Goal: Obtain resource: Obtain resource

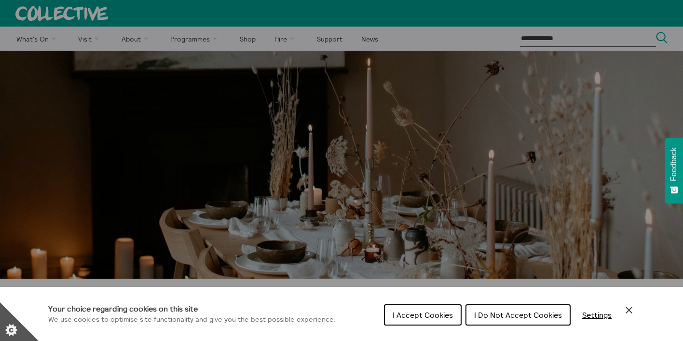
click at [400, 305] on button "I Accept Cookies" at bounding box center [423, 314] width 78 height 21
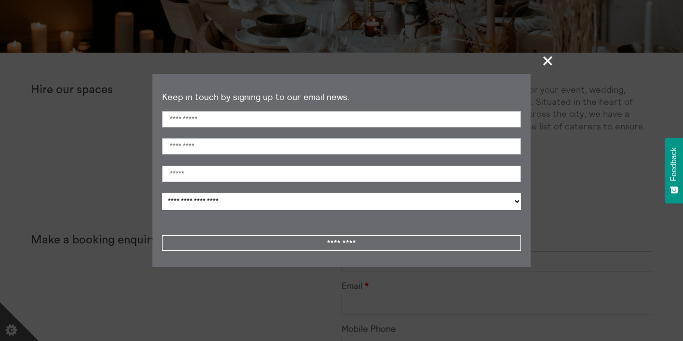
scroll to position [228, 0]
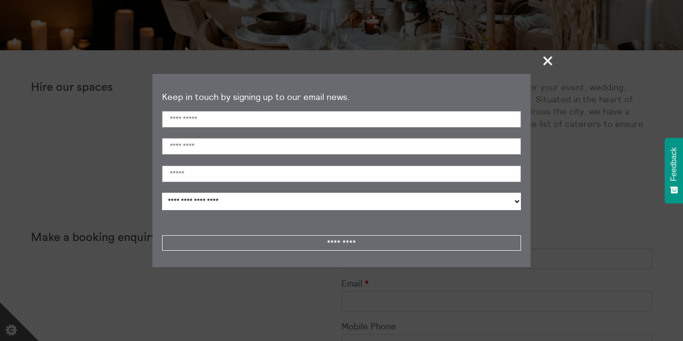
click at [544, 66] on span "+" at bounding box center [548, 60] width 28 height 28
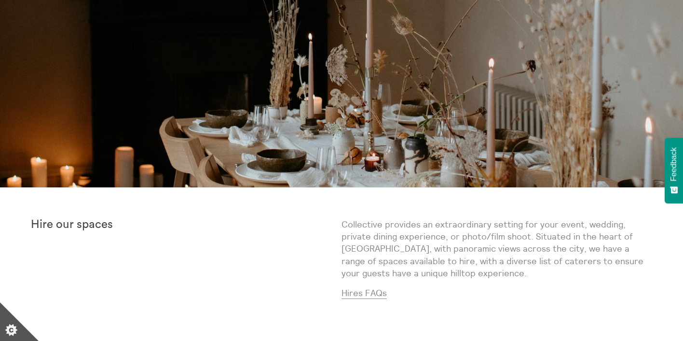
scroll to position [0, 0]
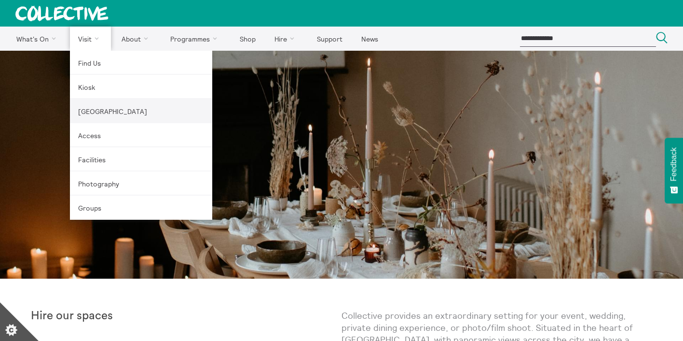
click at [96, 106] on link "[GEOGRAPHIC_DATA]" at bounding box center [141, 111] width 142 height 24
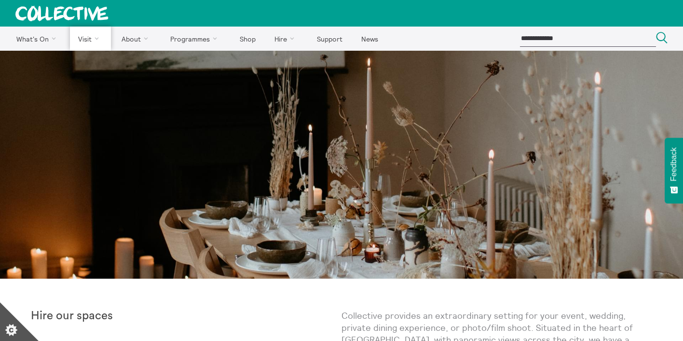
drag, startPoint x: 99, startPoint y: 211, endPoint x: 265, endPoint y: 52, distance: 230.3
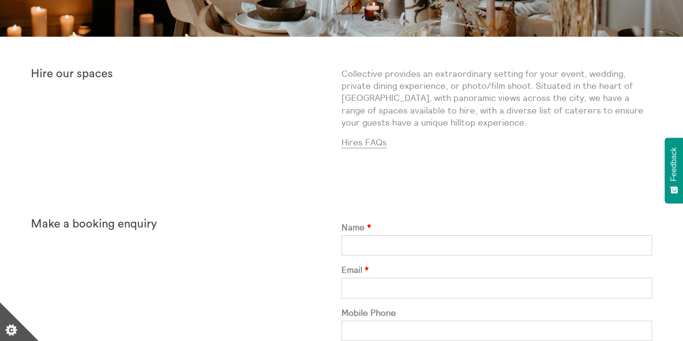
scroll to position [242, 0]
click at [380, 143] on link "Hires FAQs" at bounding box center [364, 142] width 45 height 12
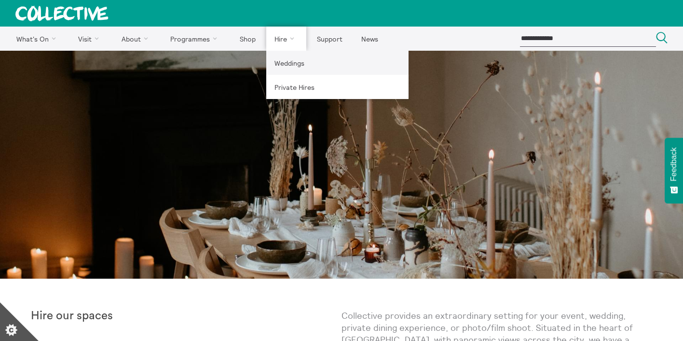
click at [288, 62] on link "Weddings" at bounding box center [337, 63] width 142 height 24
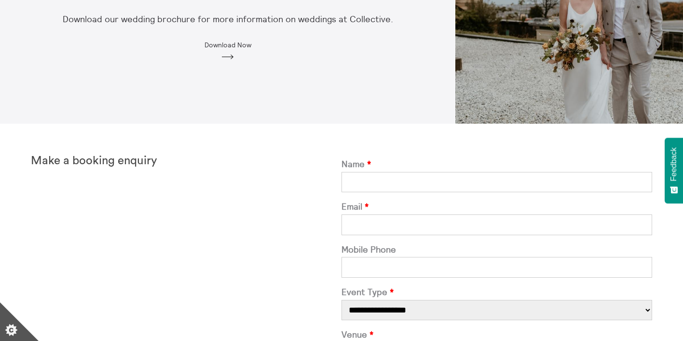
scroll to position [160, 0]
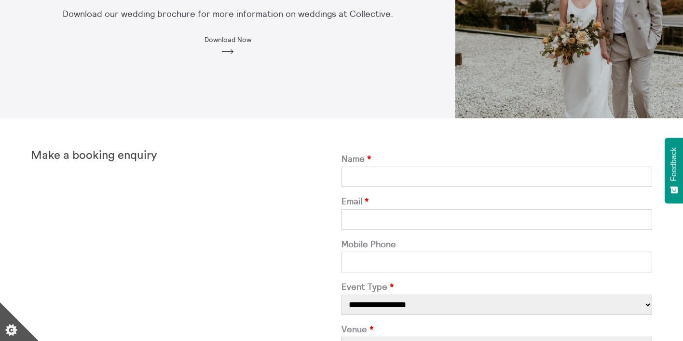
click at [236, 42] on span "Download Now" at bounding box center [228, 40] width 47 height 8
